Goal: Feedback & Contribution: Submit feedback/report problem

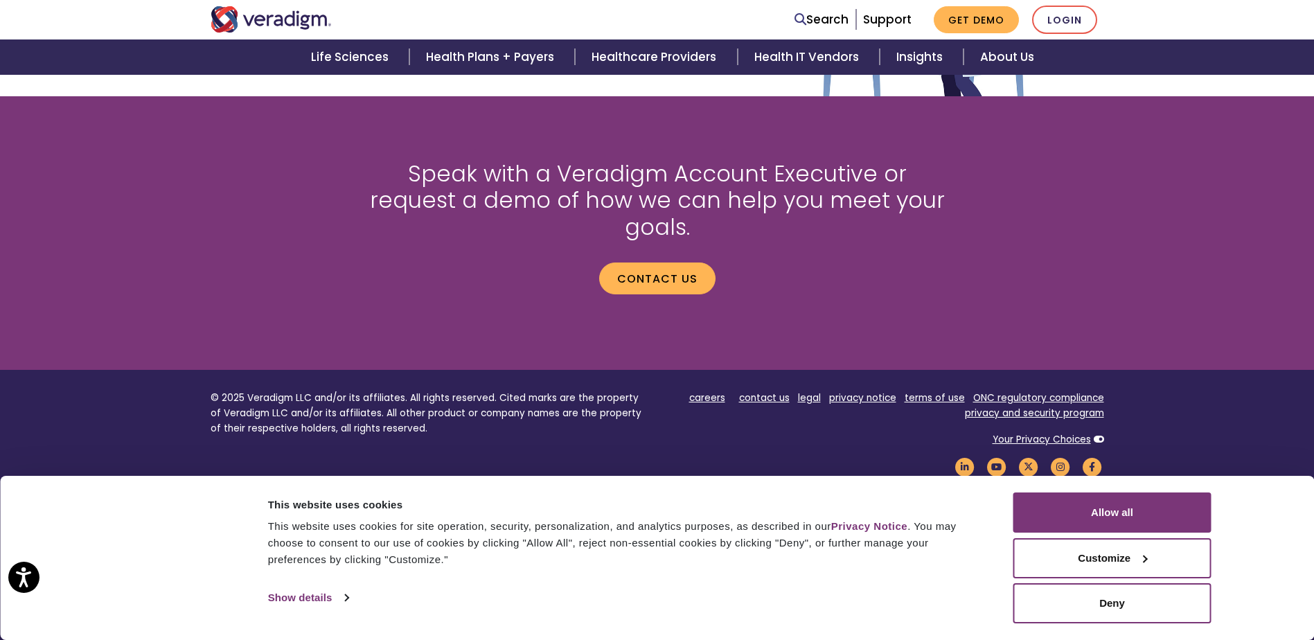
scroll to position [1834, 0]
click at [775, 391] on link "contact us" at bounding box center [764, 397] width 51 height 13
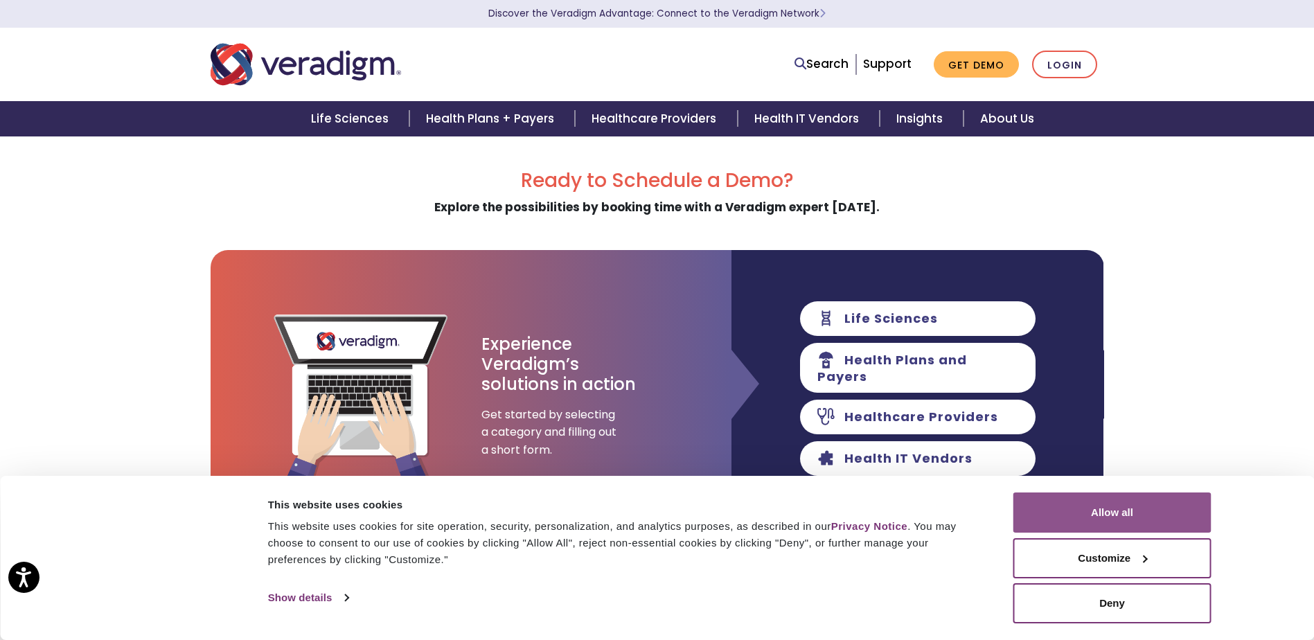
click at [1113, 512] on button "Allow all" at bounding box center [1112, 512] width 198 height 40
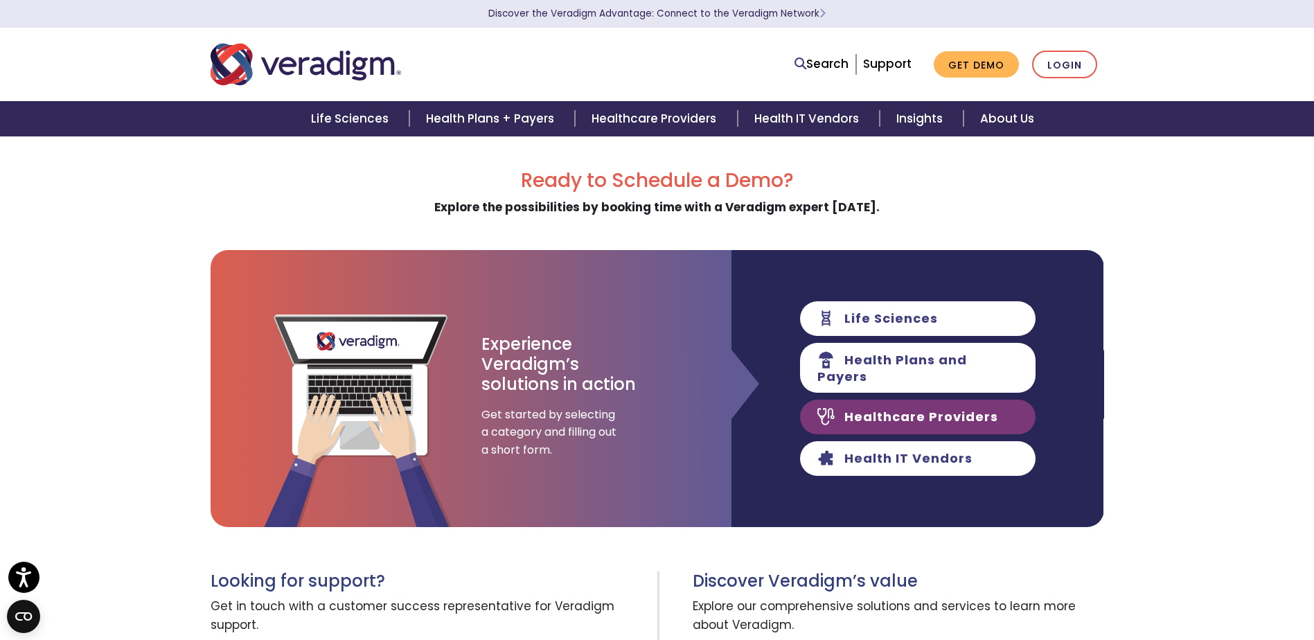
click at [906, 409] on link "Healthcare Providers" at bounding box center [917, 417] width 235 height 35
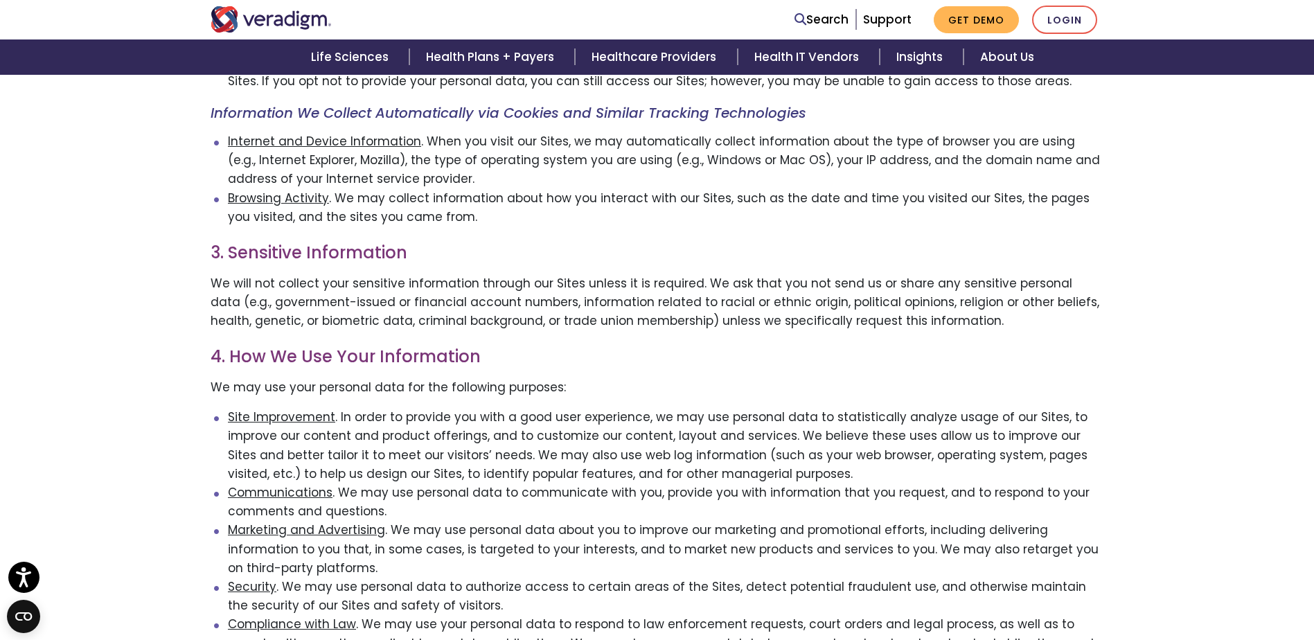
scroll to position [970, 0]
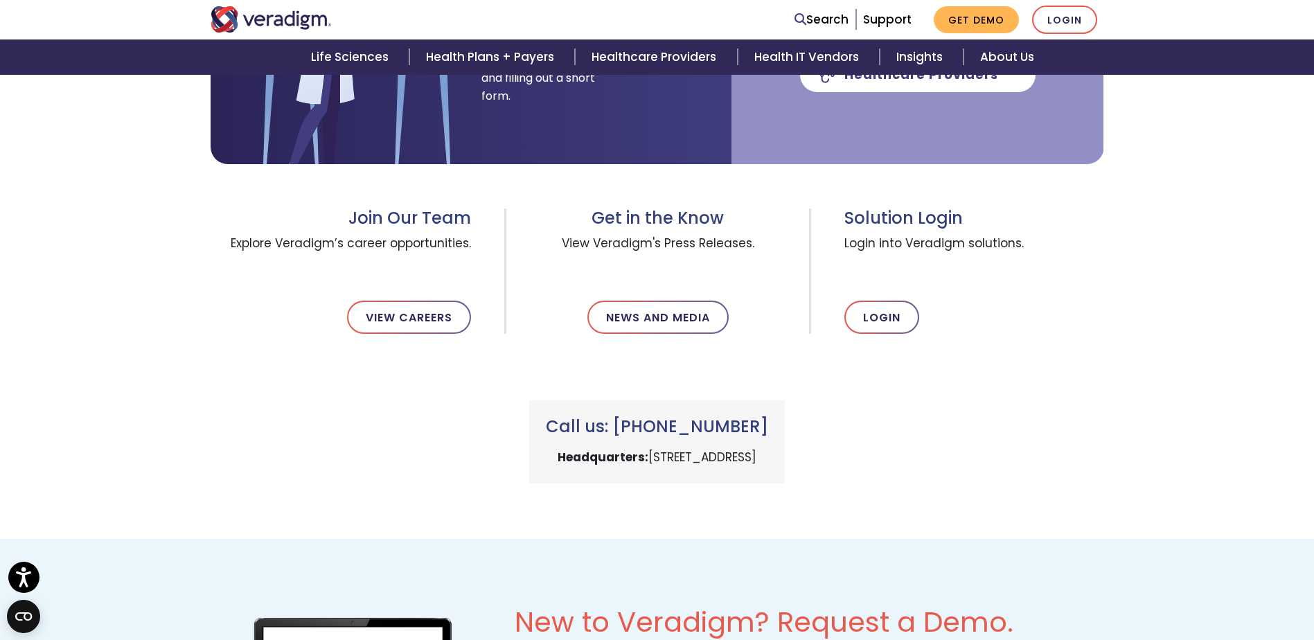
scroll to position [416, 0]
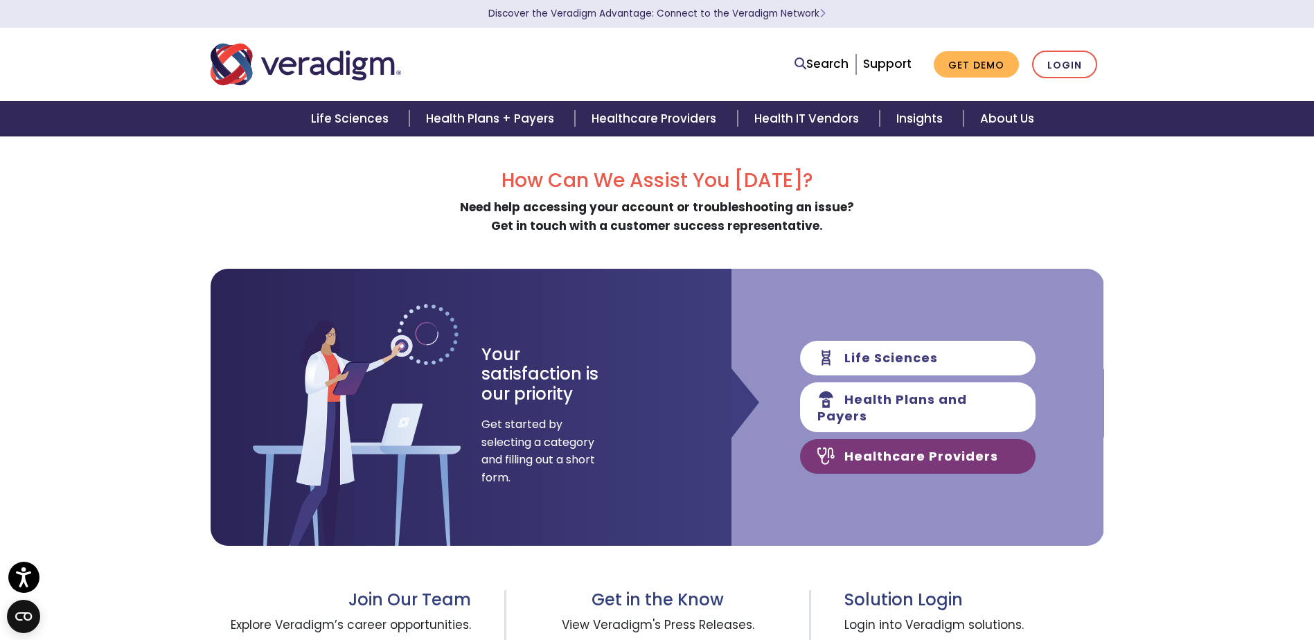
click at [916, 445] on link "Healthcare Providers" at bounding box center [917, 456] width 235 height 35
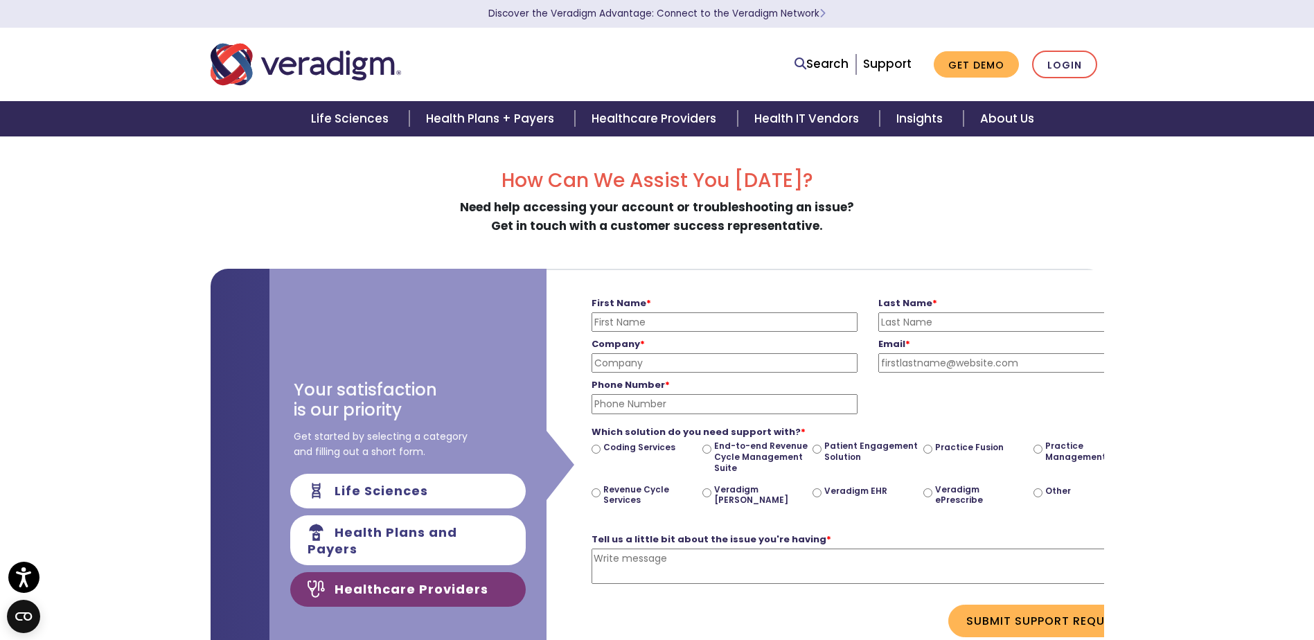
scroll to position [0, 521]
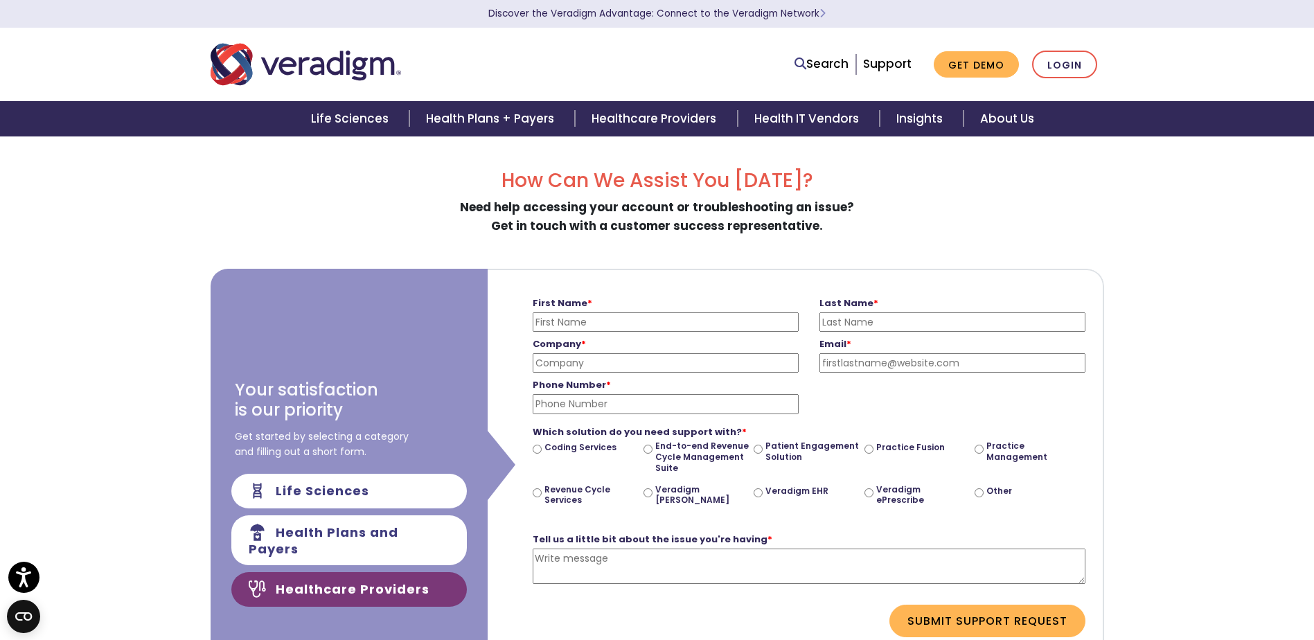
click at [648, 321] on input "First Name *" at bounding box center [666, 321] width 266 height 19
type input "AMANDA"
type input "CLARK"
type input "aclark@broadmoorml.com"
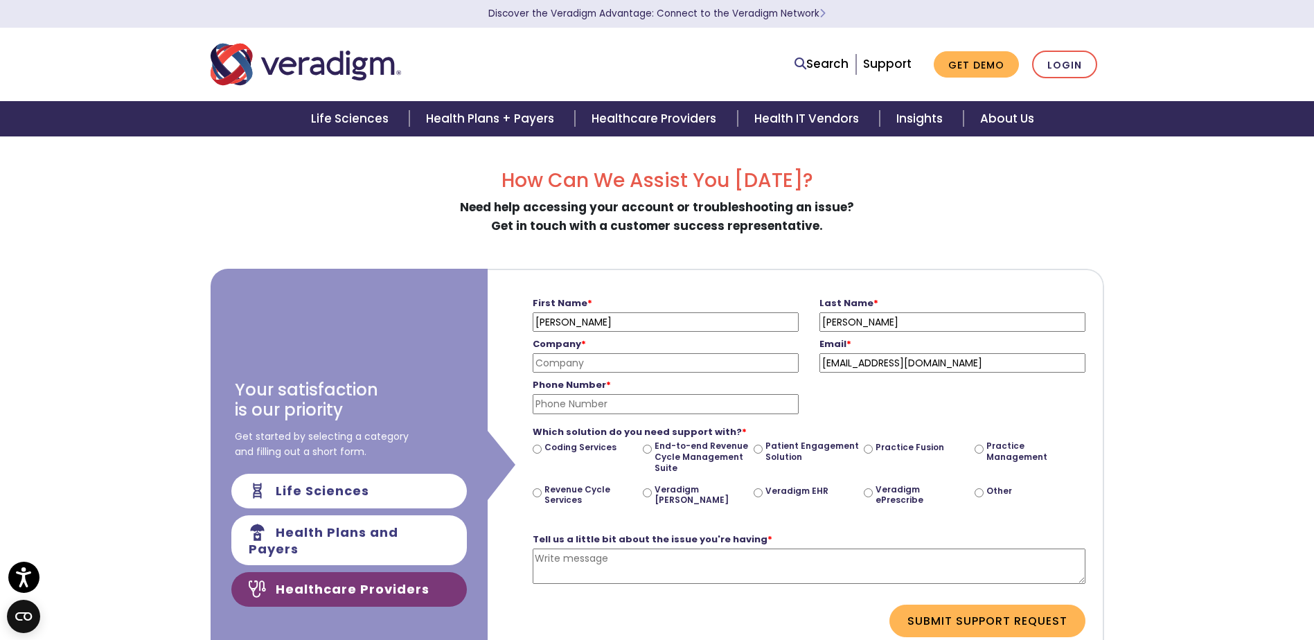
type input "4696980352"
click at [639, 365] on input "Company *" at bounding box center [666, 362] width 266 height 19
type input "BROADMOOR MEDICAL LODGE"
click at [931, 401] on div "Phone Number * 4696980352 Please enter a valid phone number" at bounding box center [808, 393] width 573 height 41
click at [976, 494] on input "Other" at bounding box center [978, 492] width 9 height 9
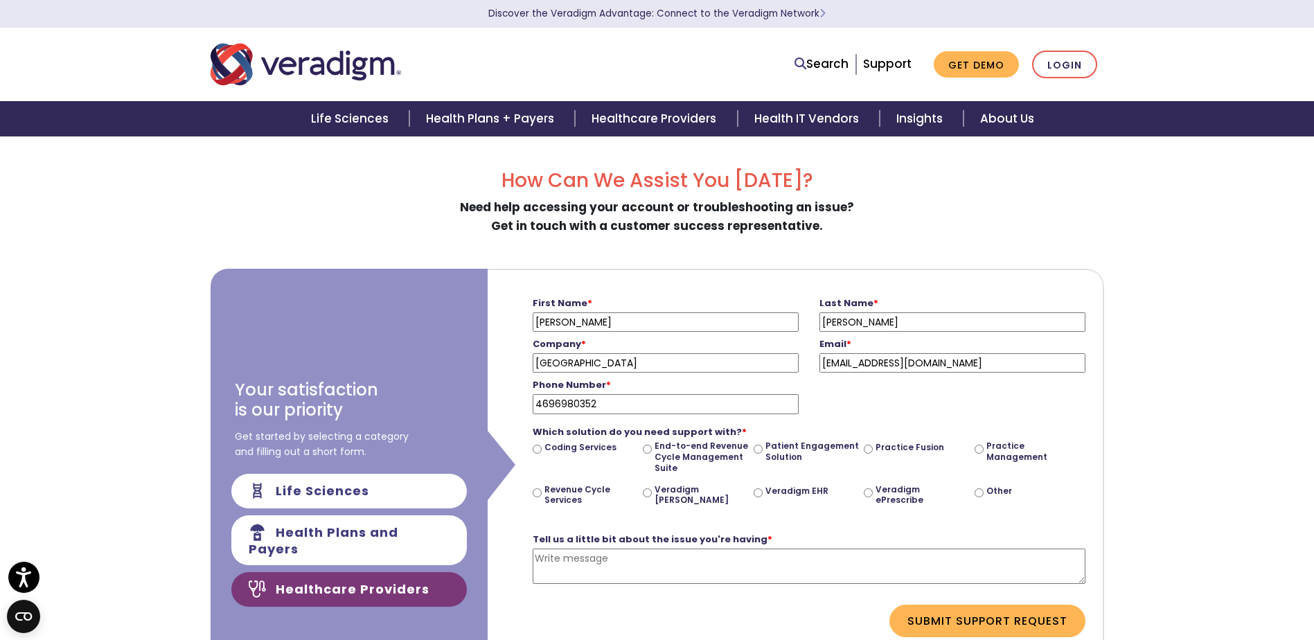
radio input "true"
click at [582, 556] on textarea "Tell us a little bit about the issue you're having *" at bounding box center [809, 565] width 553 height 35
type textarea "i"
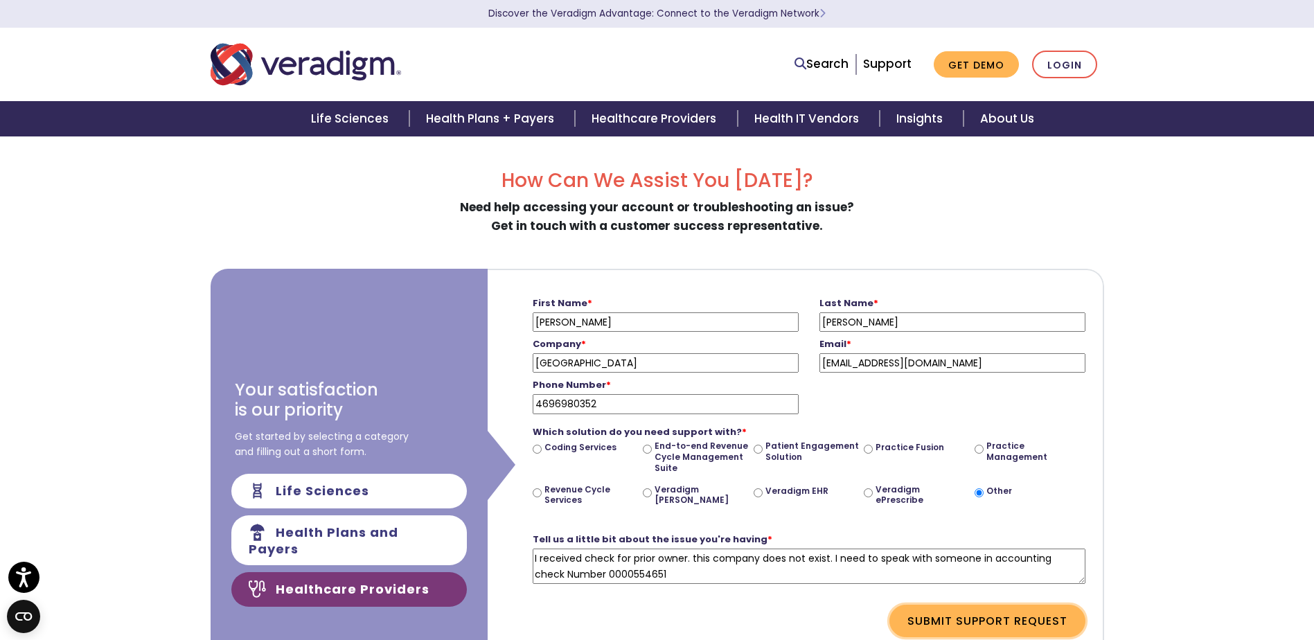
type textarea "I received check for prior owner. this company does not exist. I need to speak …"
click at [980, 616] on button "Submit Support Request" at bounding box center [987, 621] width 196 height 32
